Goal: Information Seeking & Learning: Learn about a topic

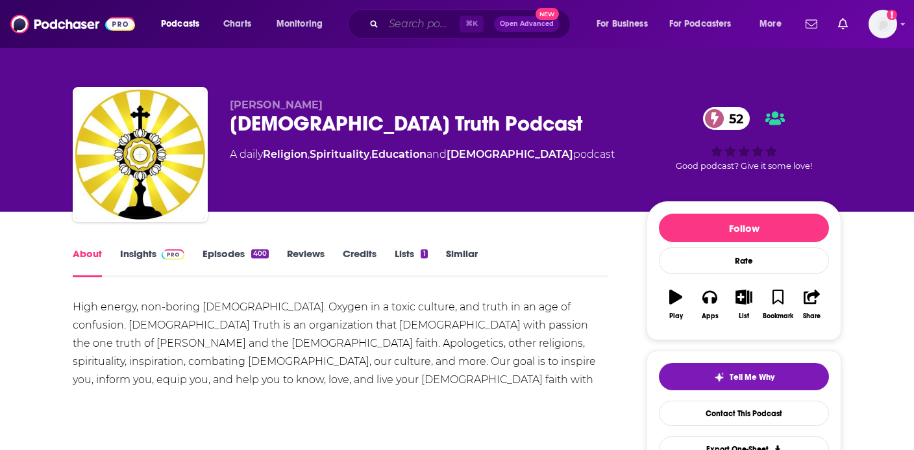
click at [422, 20] on input "Search podcasts, credits, & more..." at bounding box center [422, 24] width 76 height 21
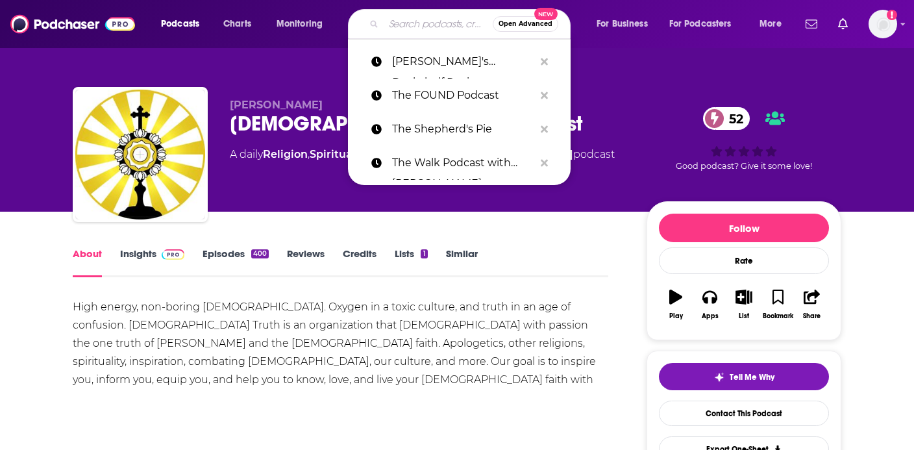
paste input "Homeschool Mom Podcast"
type input "Homeschool Mom Podcast"
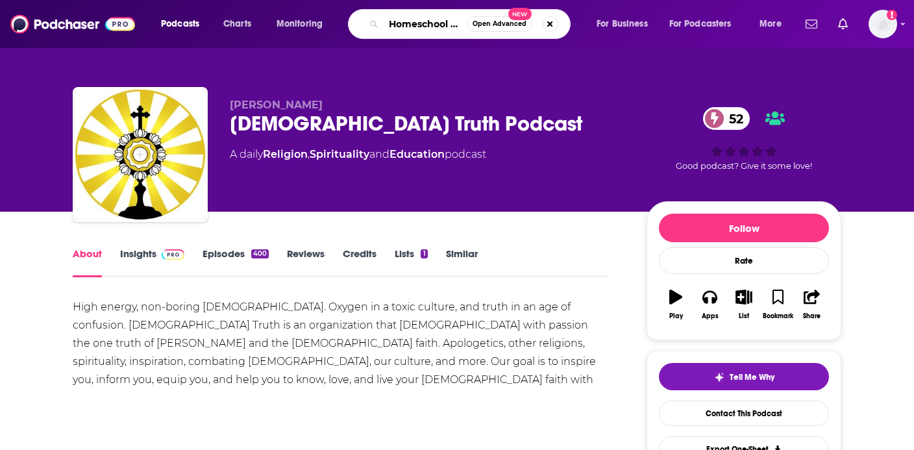
scroll to position [0, 56]
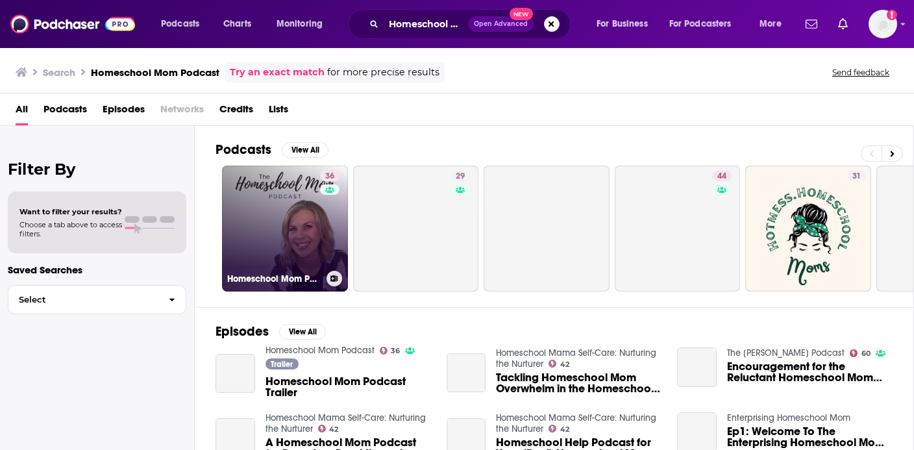
click at [309, 231] on link "36 Homeschool Mom Podcast" at bounding box center [285, 228] width 126 height 126
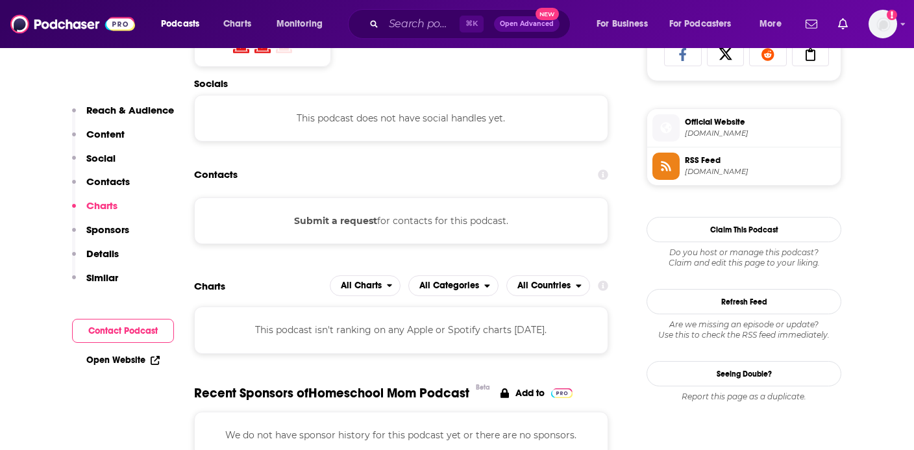
scroll to position [876, 0]
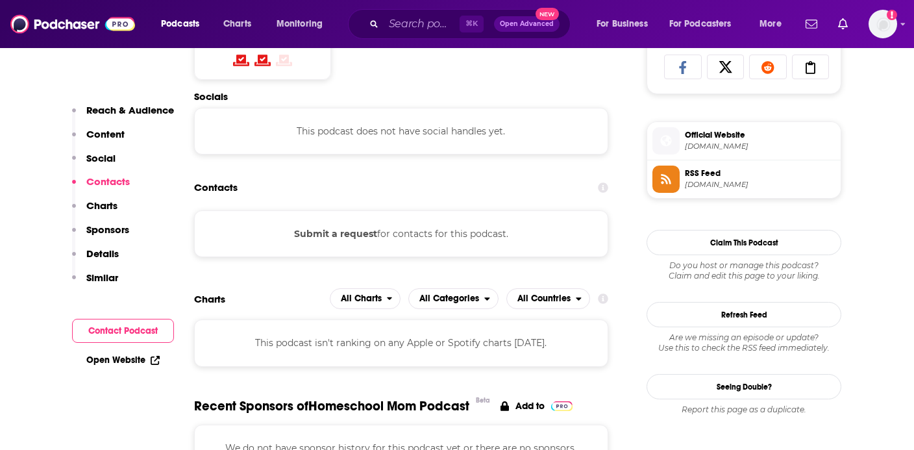
click at [724, 150] on span "janelleknutson.com" at bounding box center [760, 146] width 151 height 10
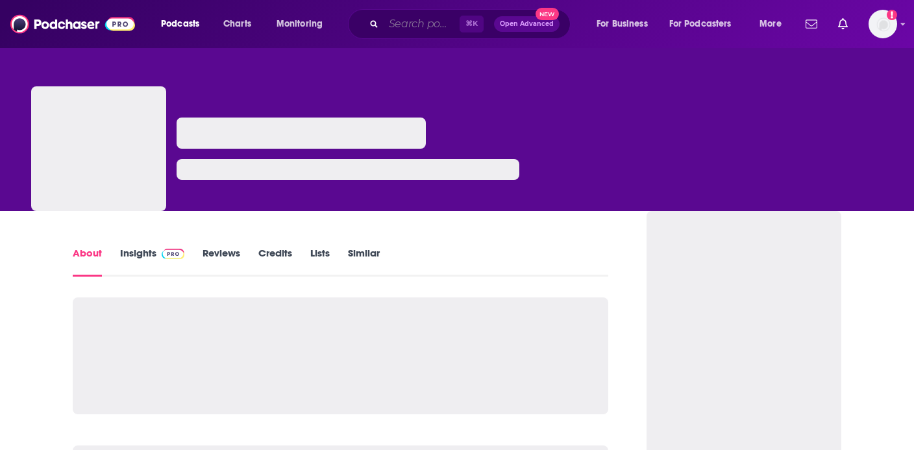
click at [416, 22] on input "Search podcasts, credits, & more..." at bounding box center [422, 24] width 76 height 21
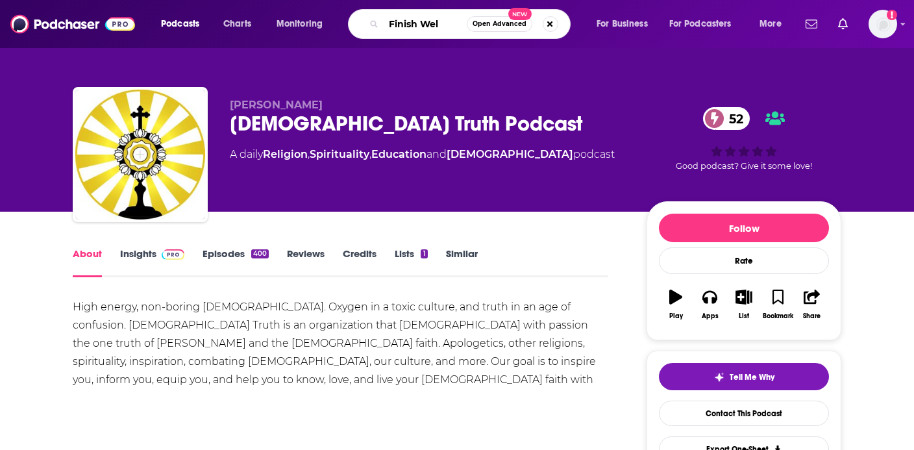
type input "Finish Well"
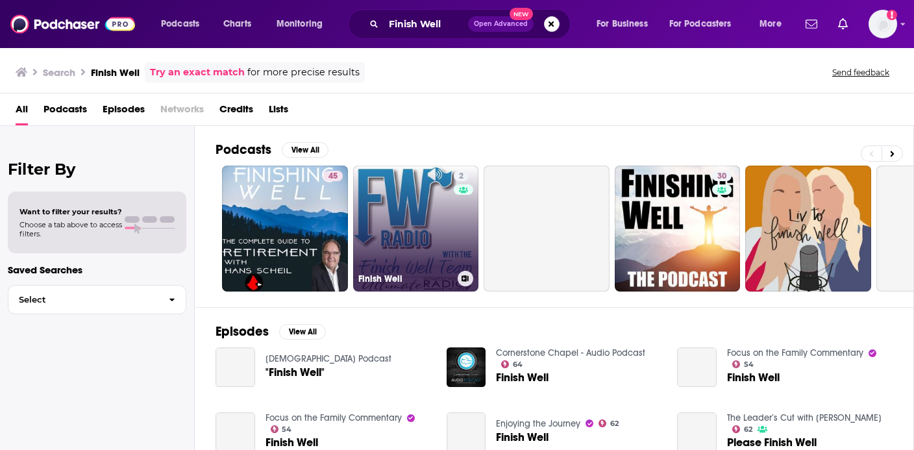
click at [385, 229] on link "2 Finish Well" at bounding box center [416, 228] width 126 height 126
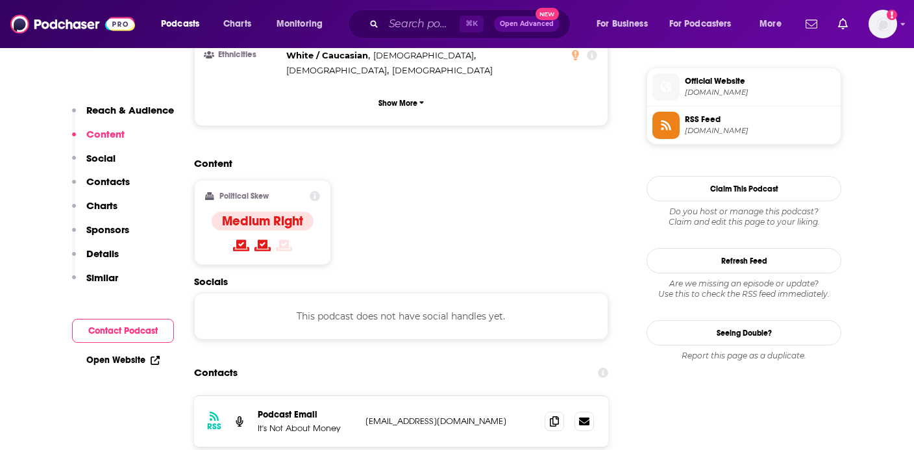
scroll to position [931, 0]
click at [748, 95] on span "[DOMAIN_NAME]" at bounding box center [760, 92] width 151 height 10
